Goal: Use online tool/utility: Utilize a website feature to perform a specific function

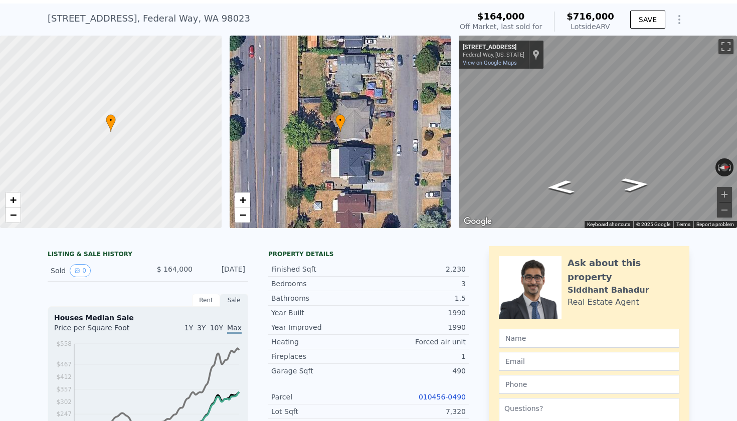
scroll to position [17, 0]
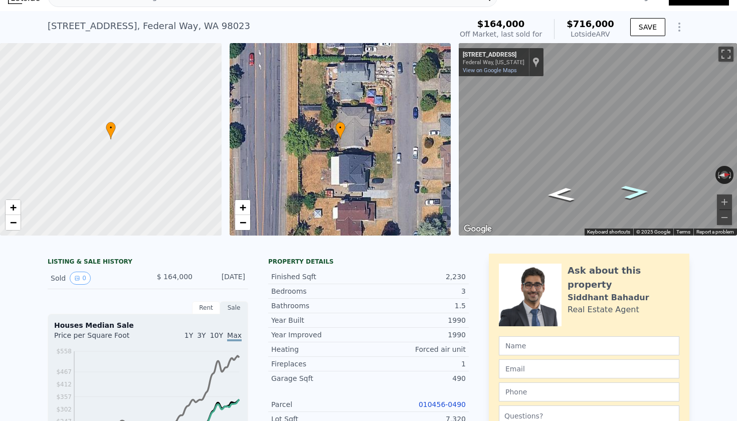
click at [632, 190] on icon "Go North, 20th Ave SW" at bounding box center [636, 192] width 52 height 21
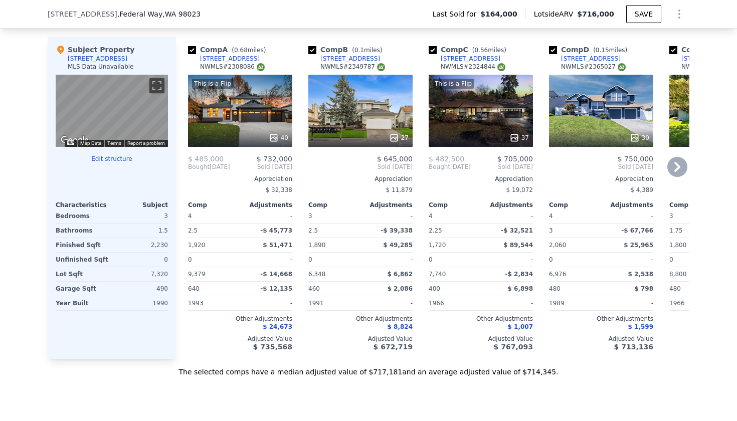
scroll to position [966, 0]
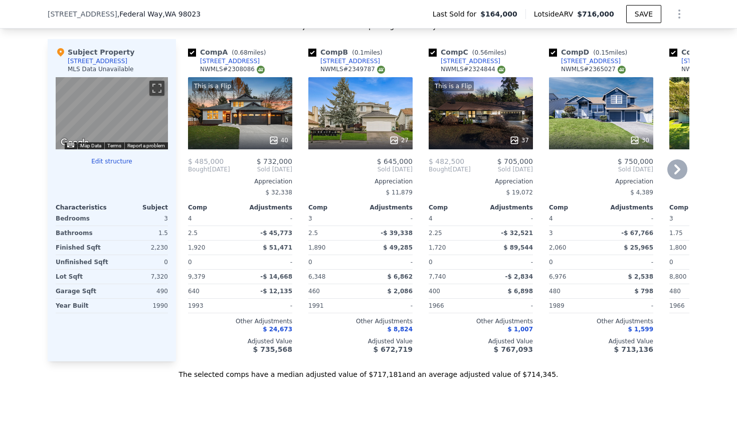
click at [610, 125] on div "30" at bounding box center [601, 113] width 104 height 72
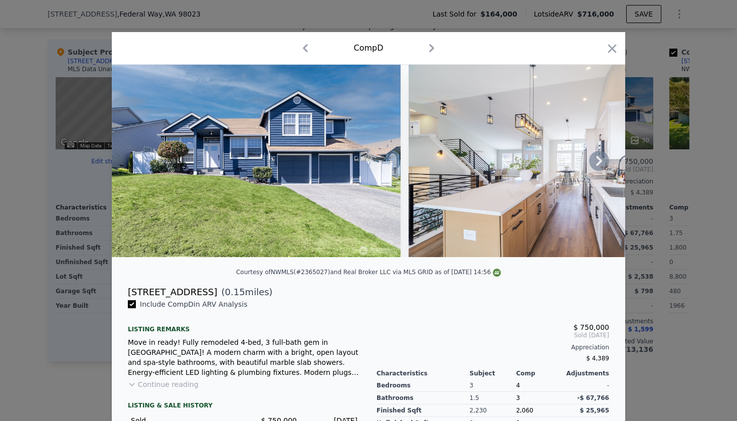
click at [596, 157] on icon at bounding box center [599, 161] width 20 height 20
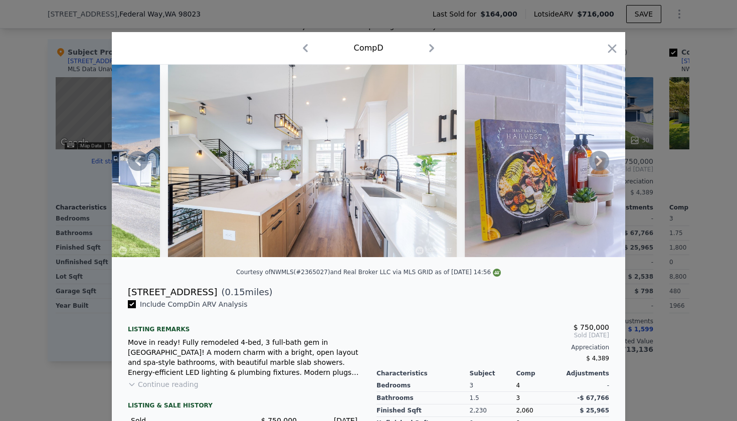
click at [371, 196] on img at bounding box center [312, 161] width 289 height 193
click at [605, 158] on icon at bounding box center [599, 161] width 20 height 20
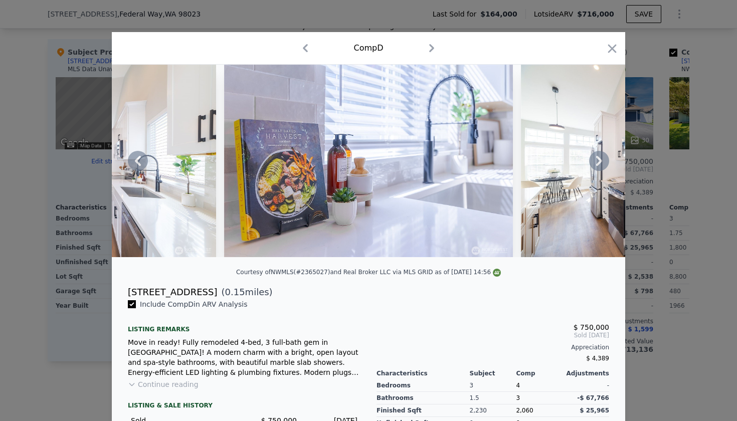
click at [128, 159] on icon at bounding box center [138, 161] width 20 height 20
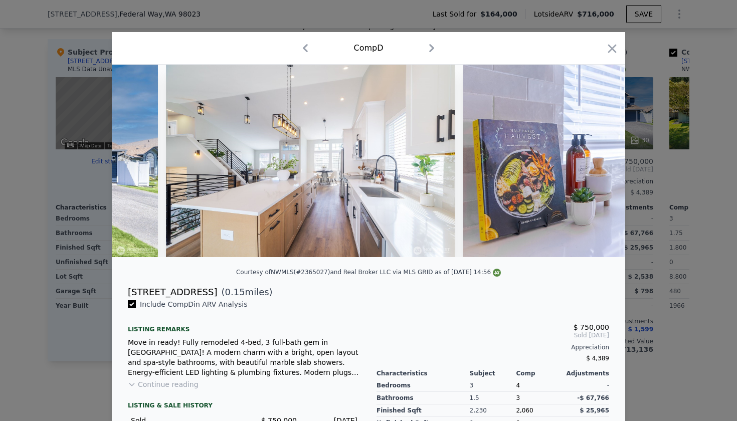
scroll to position [0, 241]
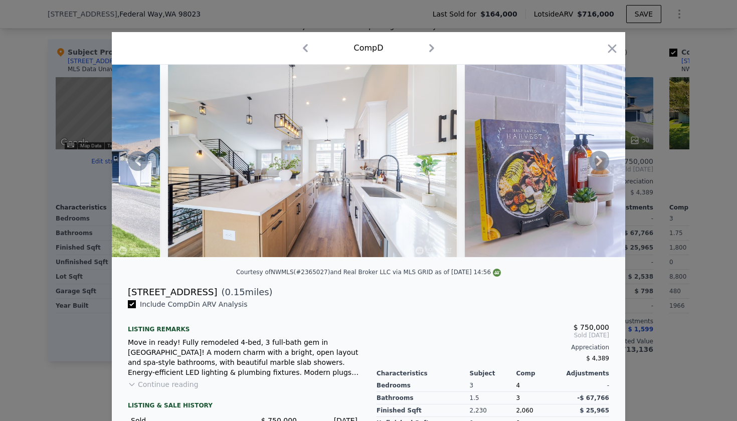
click at [599, 156] on icon at bounding box center [599, 161] width 20 height 20
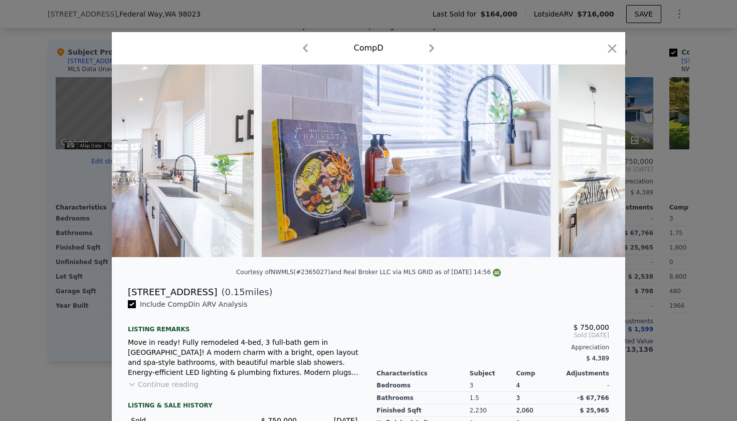
scroll to position [0, 481]
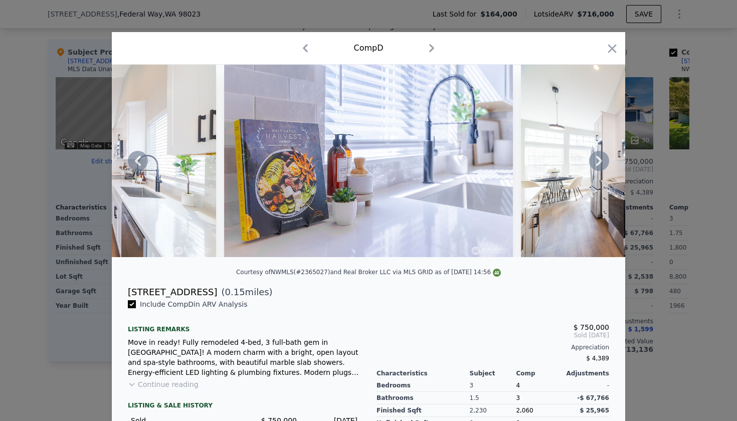
click at [600, 161] on icon at bounding box center [599, 161] width 20 height 20
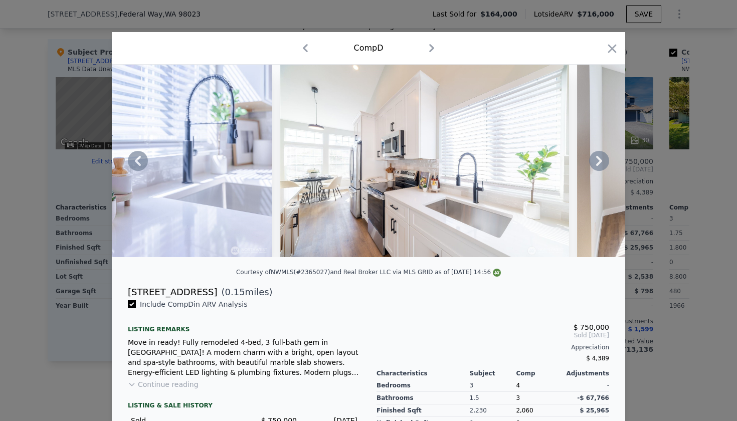
click at [600, 161] on icon at bounding box center [599, 161] width 20 height 20
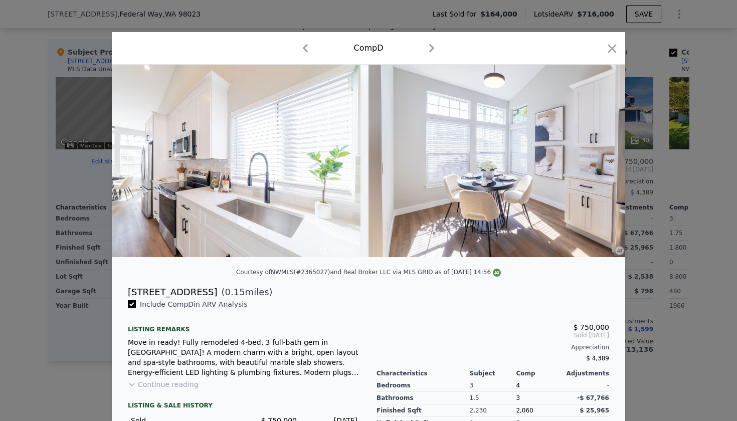
scroll to position [0, 963]
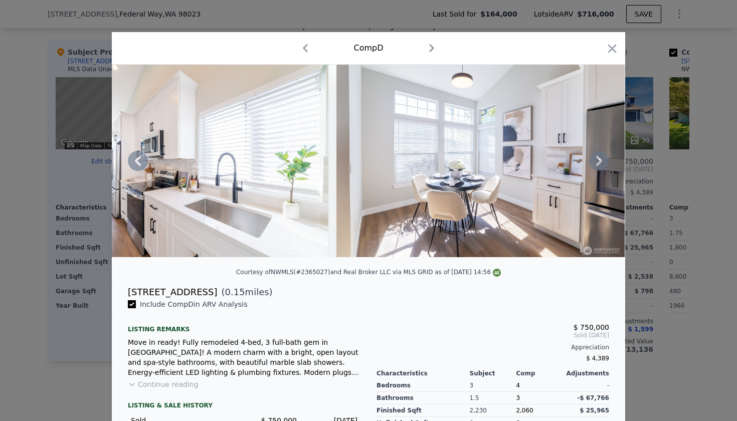
click at [598, 162] on icon at bounding box center [599, 161] width 20 height 20
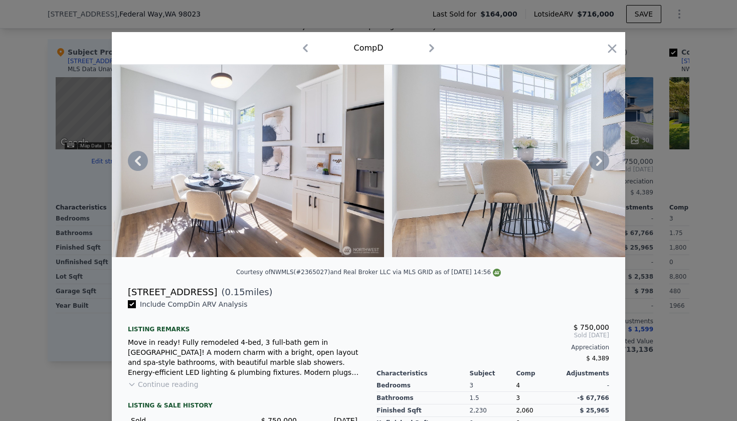
click at [598, 162] on icon at bounding box center [599, 161] width 20 height 20
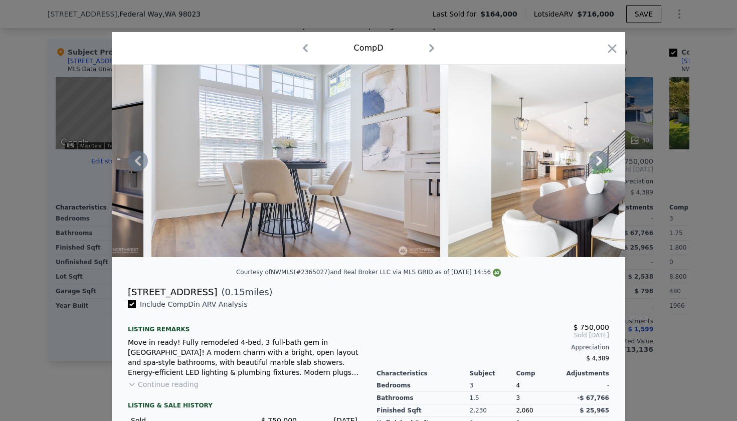
click at [598, 162] on icon at bounding box center [599, 161] width 20 height 20
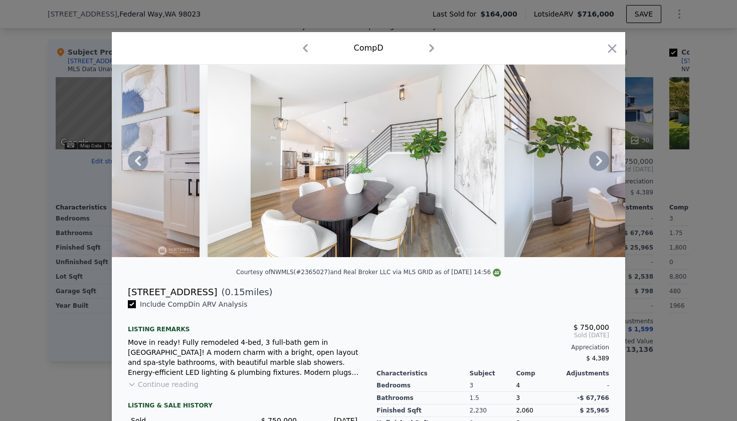
click at [138, 161] on icon at bounding box center [138, 161] width 20 height 20
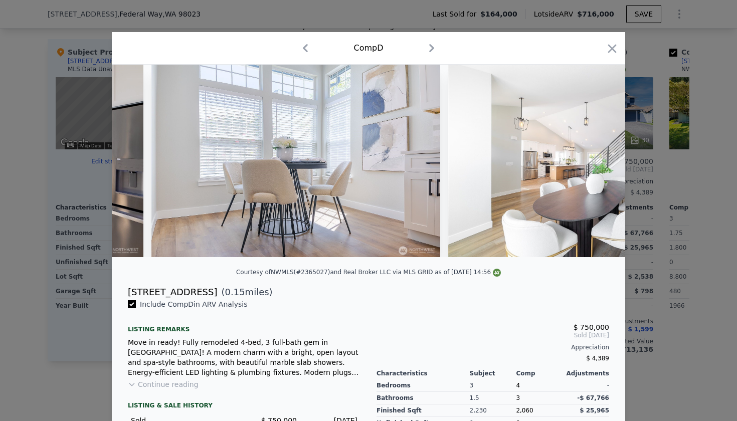
click at [138, 161] on div at bounding box center [368, 161] width 513 height 193
drag, startPoint x: 129, startPoint y: 292, endPoint x: 206, endPoint y: 291, distance: 76.7
click at [206, 291] on div "[STREET_ADDRESS]" at bounding box center [172, 292] width 89 height 14
copy div "[STREET_ADDRESS]"
click at [610, 47] on icon "button" at bounding box center [612, 49] width 14 height 14
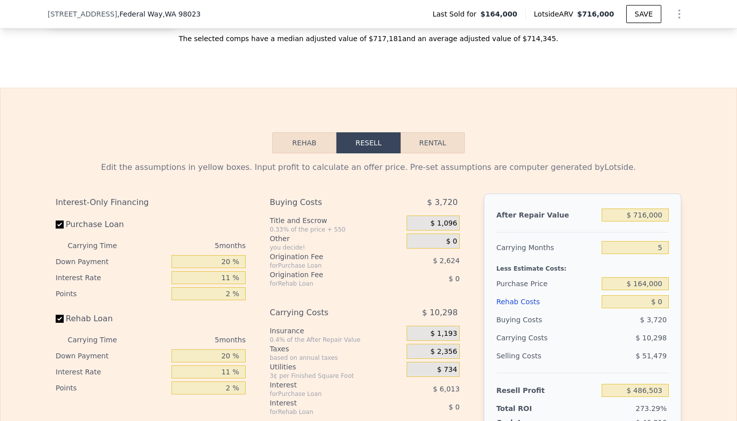
scroll to position [1303, 0]
click at [223, 259] on input "20 %" at bounding box center [208, 261] width 74 height 13
type input "1 %"
type input "$ 484,455"
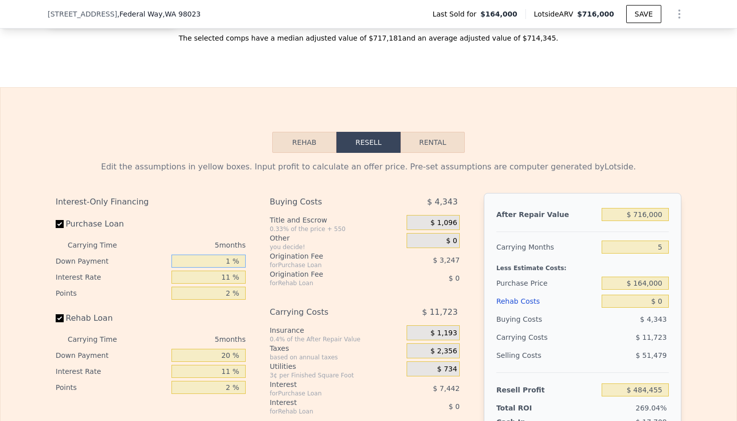
type input "10 %"
type input "$ 485,425"
type input "10 %"
click at [217, 275] on input "11 %" at bounding box center [208, 277] width 74 height 13
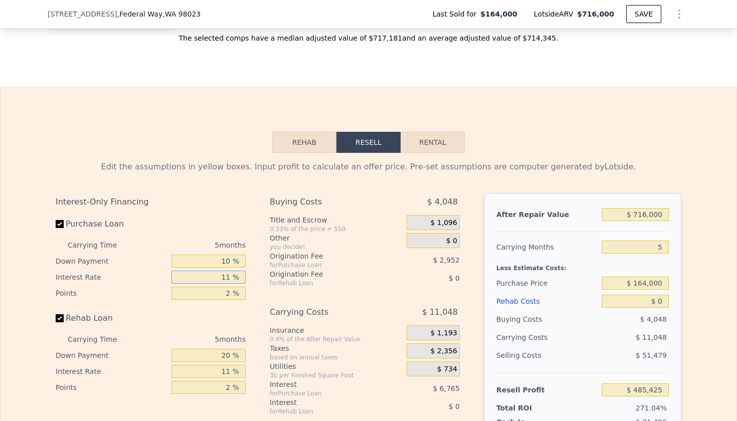
type input "1 %"
type input "$ 491,575"
type input "10 %"
type input "$ 486,040"
type input "10 %"
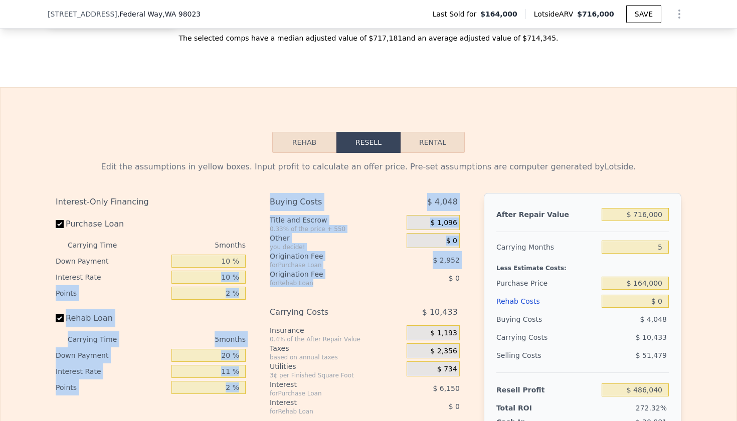
drag, startPoint x: 256, startPoint y: 279, endPoint x: 374, endPoint y: 285, distance: 118.0
click at [366, 285] on div "Interest-Only Financing Purchase Loan Carrying Time 5 months Down Payment 10 % …" at bounding box center [369, 359] width 626 height 333
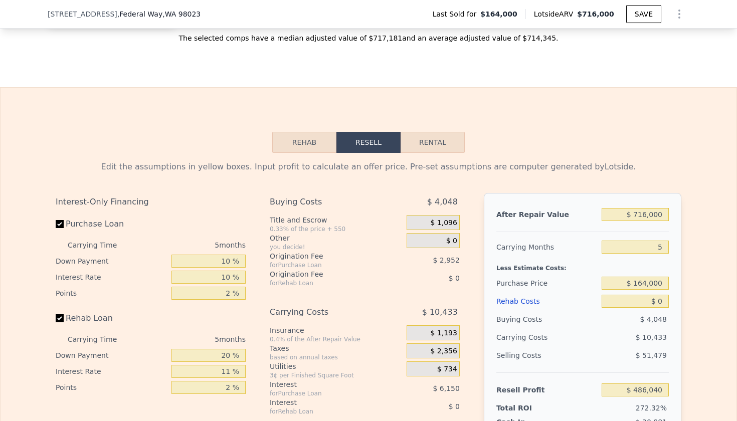
click at [408, 314] on div "$ 10,433" at bounding box center [422, 312] width 74 height 18
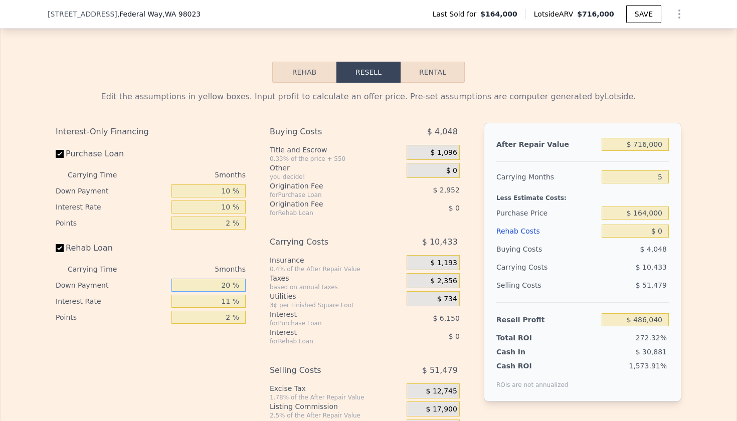
click at [225, 283] on input "20 %" at bounding box center [208, 285] width 74 height 13
type input "10 %"
click at [224, 307] on input "11 %" at bounding box center [208, 301] width 74 height 13
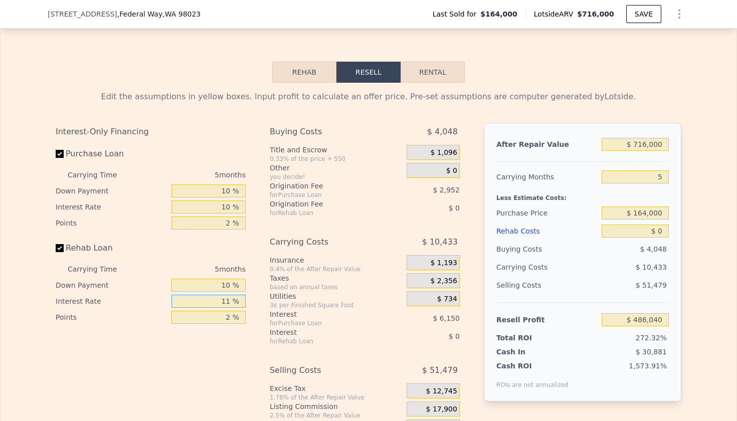
click at [221, 304] on input "11 %" at bounding box center [208, 301] width 74 height 13
type input "10 %"
click at [222, 321] on input "2 %" at bounding box center [208, 317] width 74 height 13
type input "1.2 %"
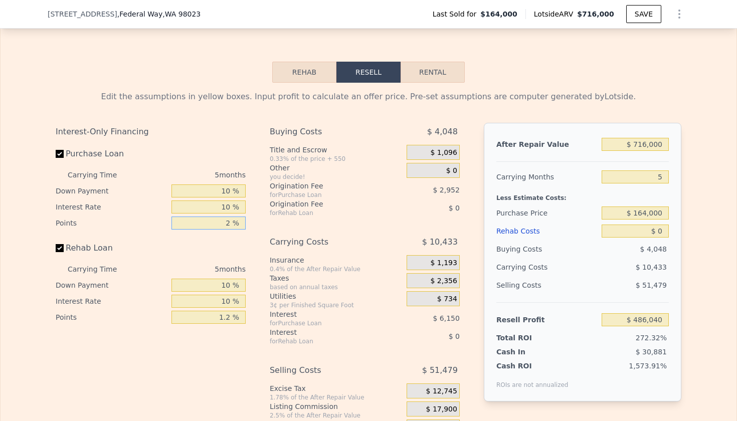
click at [217, 225] on input "2 %" at bounding box center [208, 223] width 74 height 13
type input "12 %"
type input "$ 471,280"
type input "1.2 %"
type input "$ 487,221"
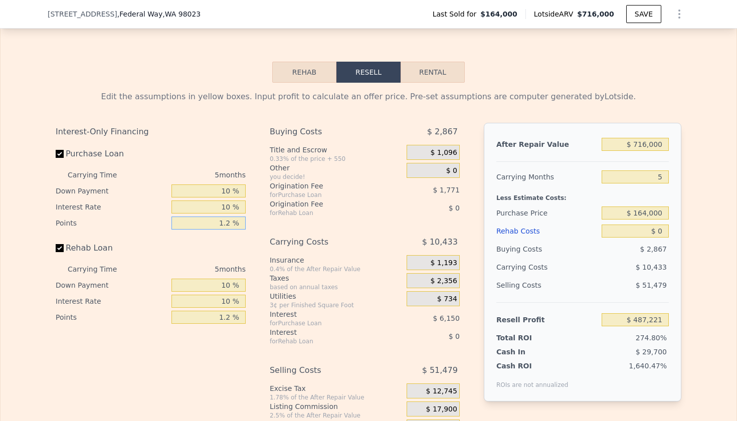
type input "1.2 %"
click at [646, 146] on input "$ 716,000" at bounding box center [635, 144] width 67 height 13
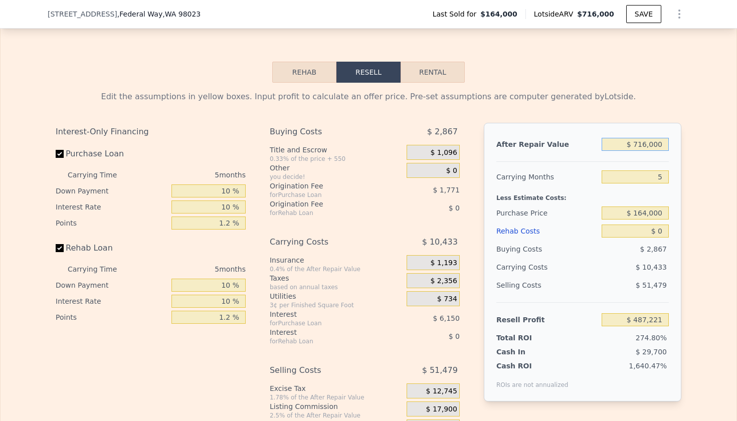
click at [638, 145] on input "$ 716,000" at bounding box center [635, 144] width 67 height 13
type input "$ 7"
type input "-$ 176,650"
type input "$ 74"
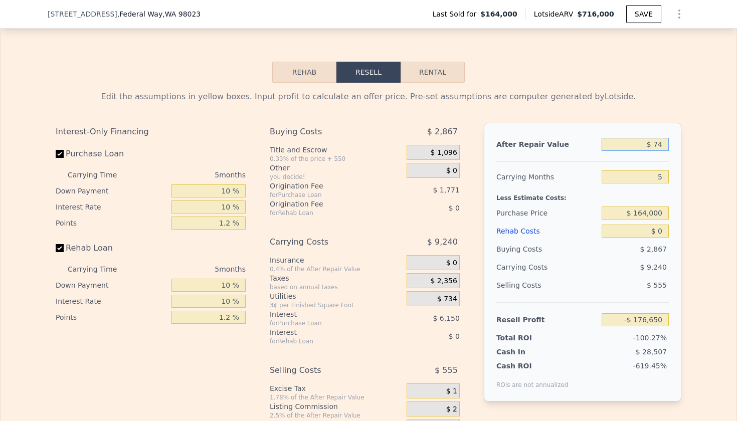
type input "-$ 176,588"
type input "$ 740"
type input "-$ 175,971"
type input "$ 7,400"
type input "-$ 169,796"
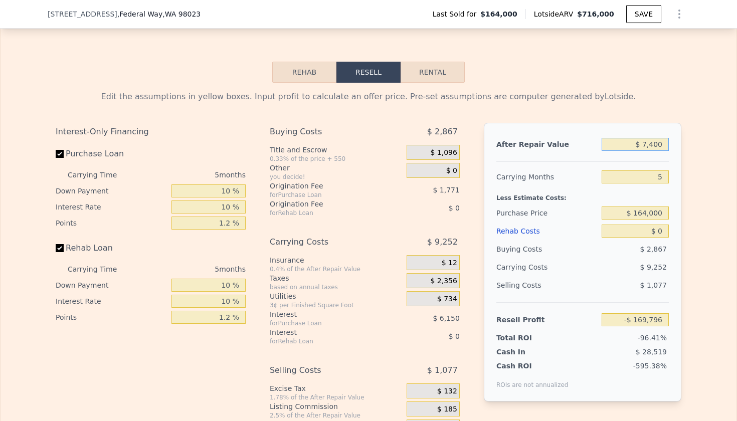
type input "$ 74,000"
type input "-$ 108,043"
type input "$ 740,000"
type input "$ 509,474"
click at [656, 178] on input "5" at bounding box center [635, 176] width 67 height 13
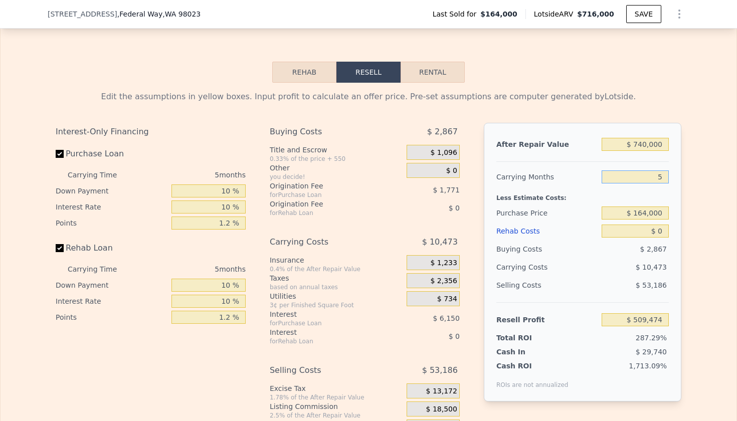
click at [656, 178] on input "5" at bounding box center [635, 176] width 67 height 13
type input "4"
type input "$ 511,567"
type input "4"
click at [616, 200] on div "Less Estimate Costs:" at bounding box center [582, 195] width 173 height 18
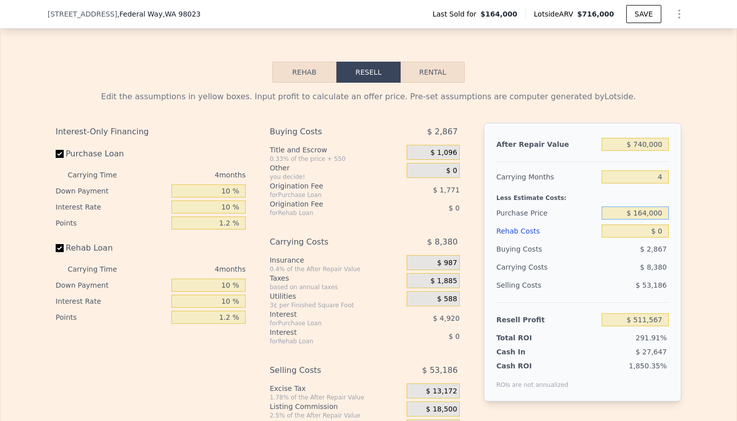
click at [645, 215] on input "$ 164,000" at bounding box center [635, 213] width 67 height 13
type input "$ 500,000"
click at [662, 237] on input "$ 0" at bounding box center [635, 231] width 67 height 13
type input "$ 160,739"
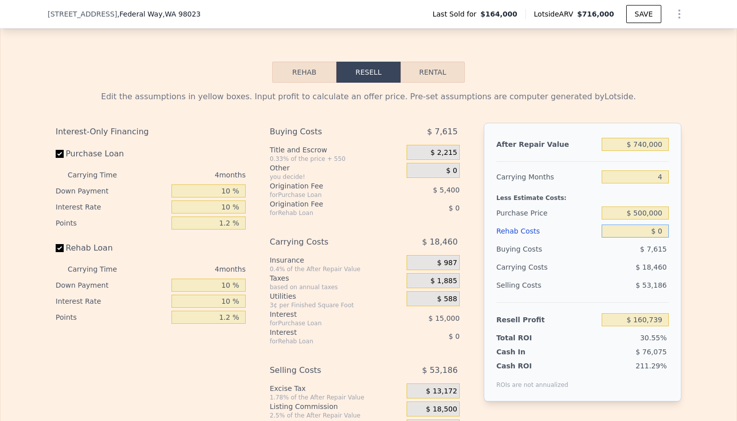
click at [662, 237] on input "$ 0" at bounding box center [635, 231] width 67 height 13
type input "$ 8"
type input "$ 160,731"
type input "$ 80"
type input "$ 160,654"
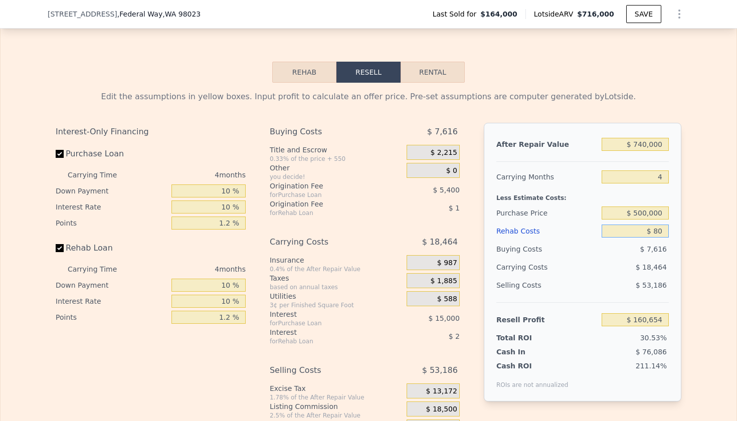
type input "$ 800"
type input "$ 159,906"
type input "$ 8,000"
type input "$ 152,413"
type input "$ 80,000"
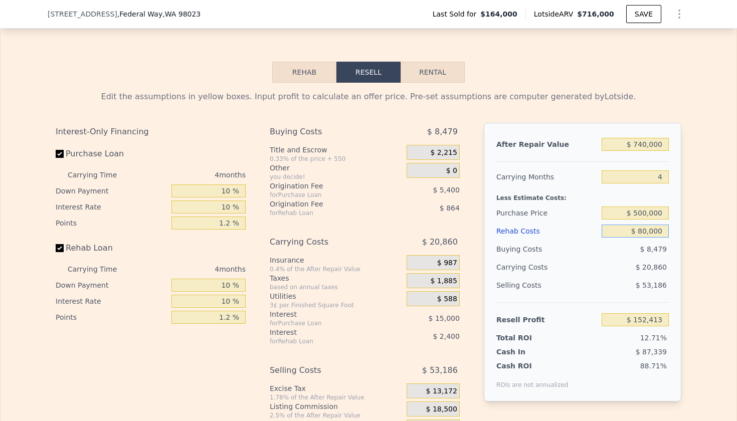
type input "$ 77,475"
click at [600, 276] on div "$ 20,860" at bounding box center [616, 267] width 106 height 18
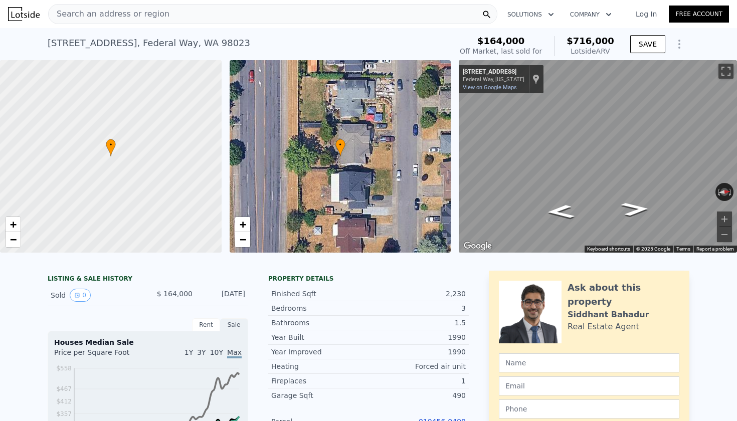
scroll to position [0, 0]
click at [82, 45] on div "[STREET_ADDRESS]" at bounding box center [149, 43] width 203 height 14
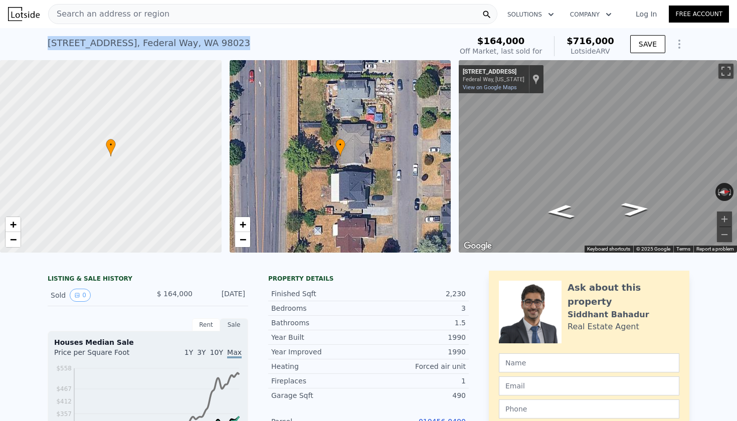
click at [82, 45] on div "[STREET_ADDRESS]" at bounding box center [149, 43] width 203 height 14
copy div "[STREET_ADDRESS] Sold [DATE] for $164k (~ARV $716k )"
type input "$ 716,000"
type input "5"
type input "$ 0"
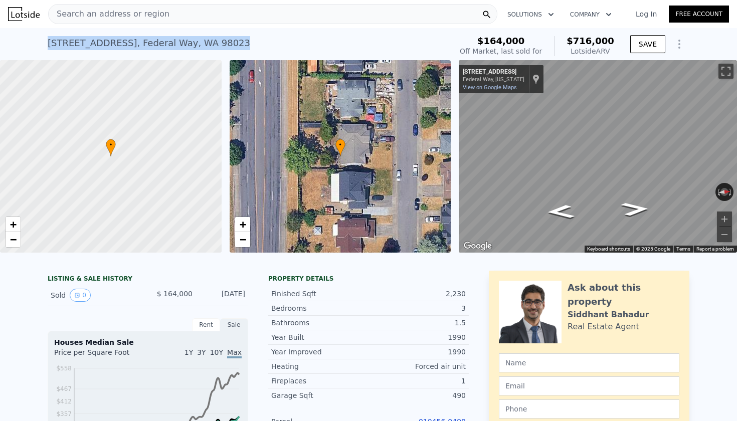
type input "$ 486,503"
